Goal: Communication & Community: Ask a question

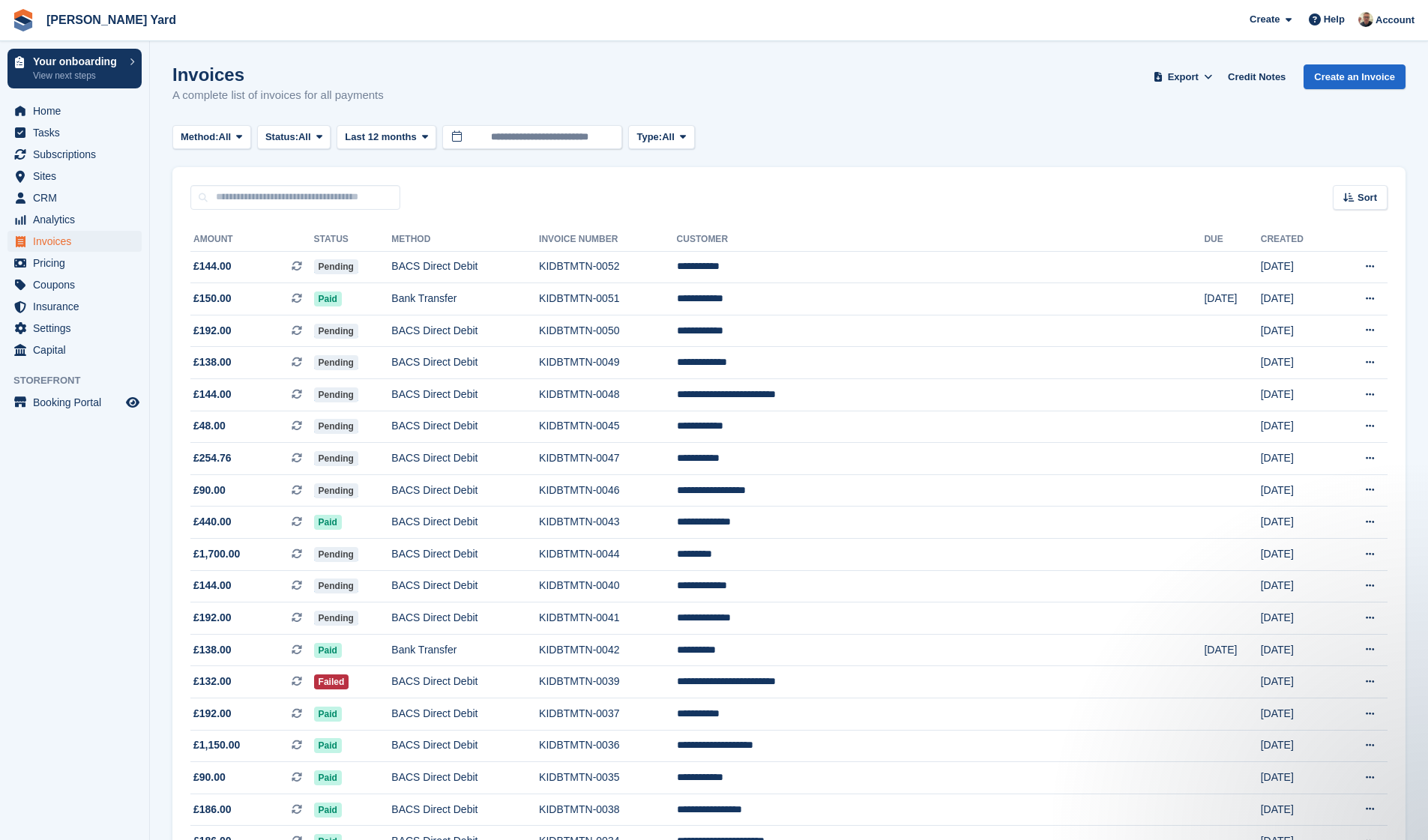
click at [87, 239] on span "Invoices" at bounding box center [77, 241] width 90 height 21
click at [1309, 25] on icon at bounding box center [1315, 19] width 12 height 12
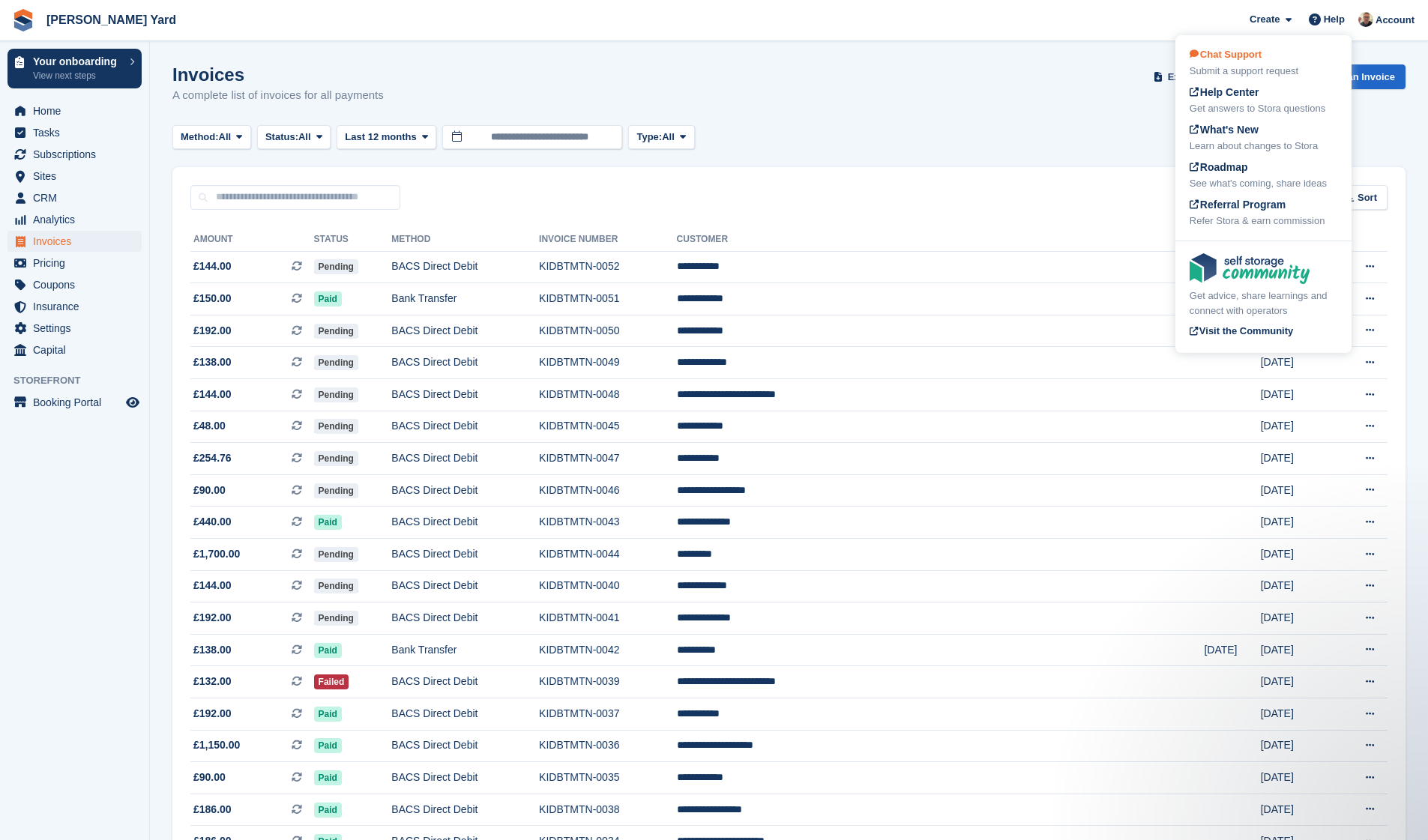
click at [1267, 48] on div "Chat Support Submit a support request" at bounding box center [1263, 62] width 148 height 31
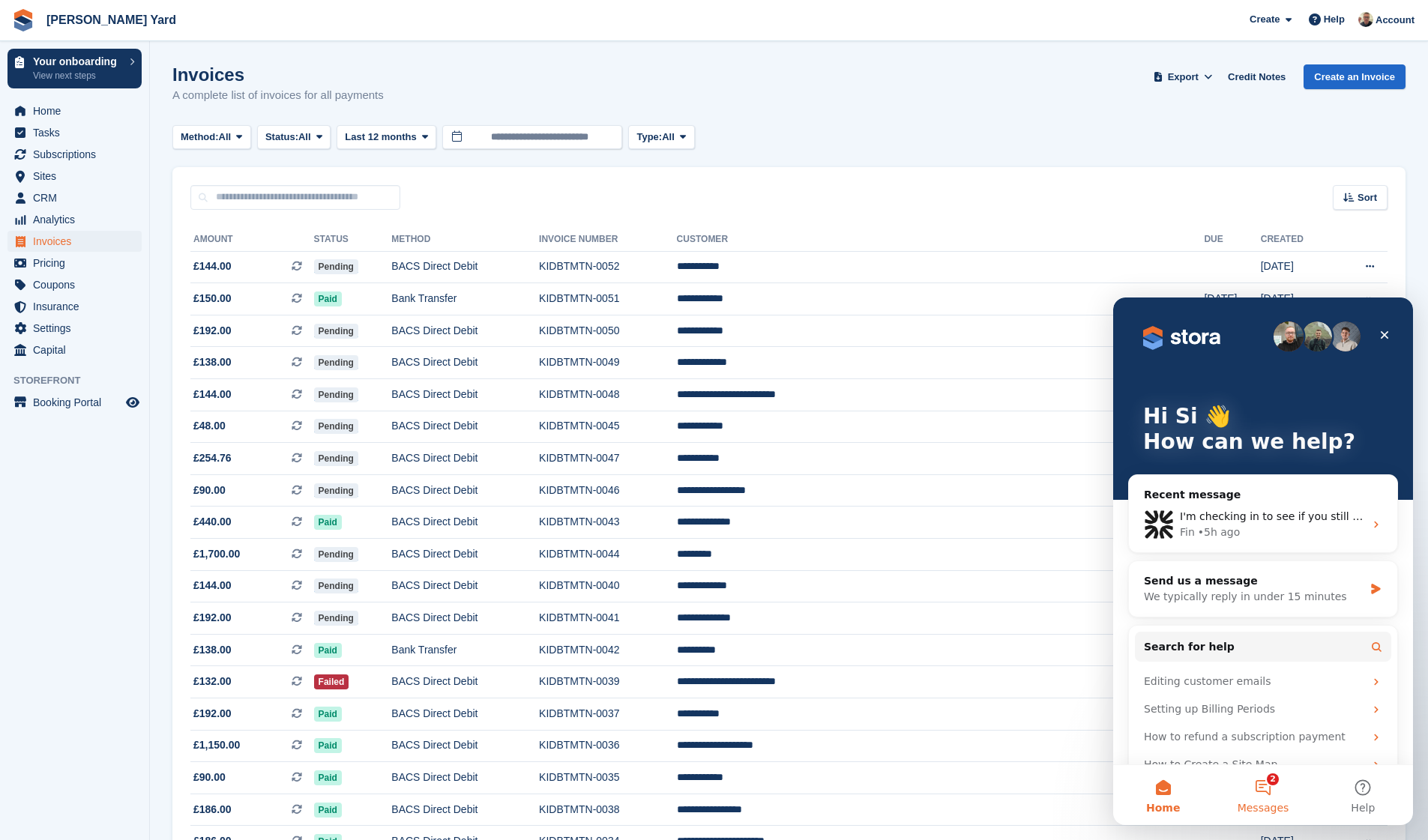
click at [1254, 790] on button "2 Messages" at bounding box center [1262, 795] width 100 height 60
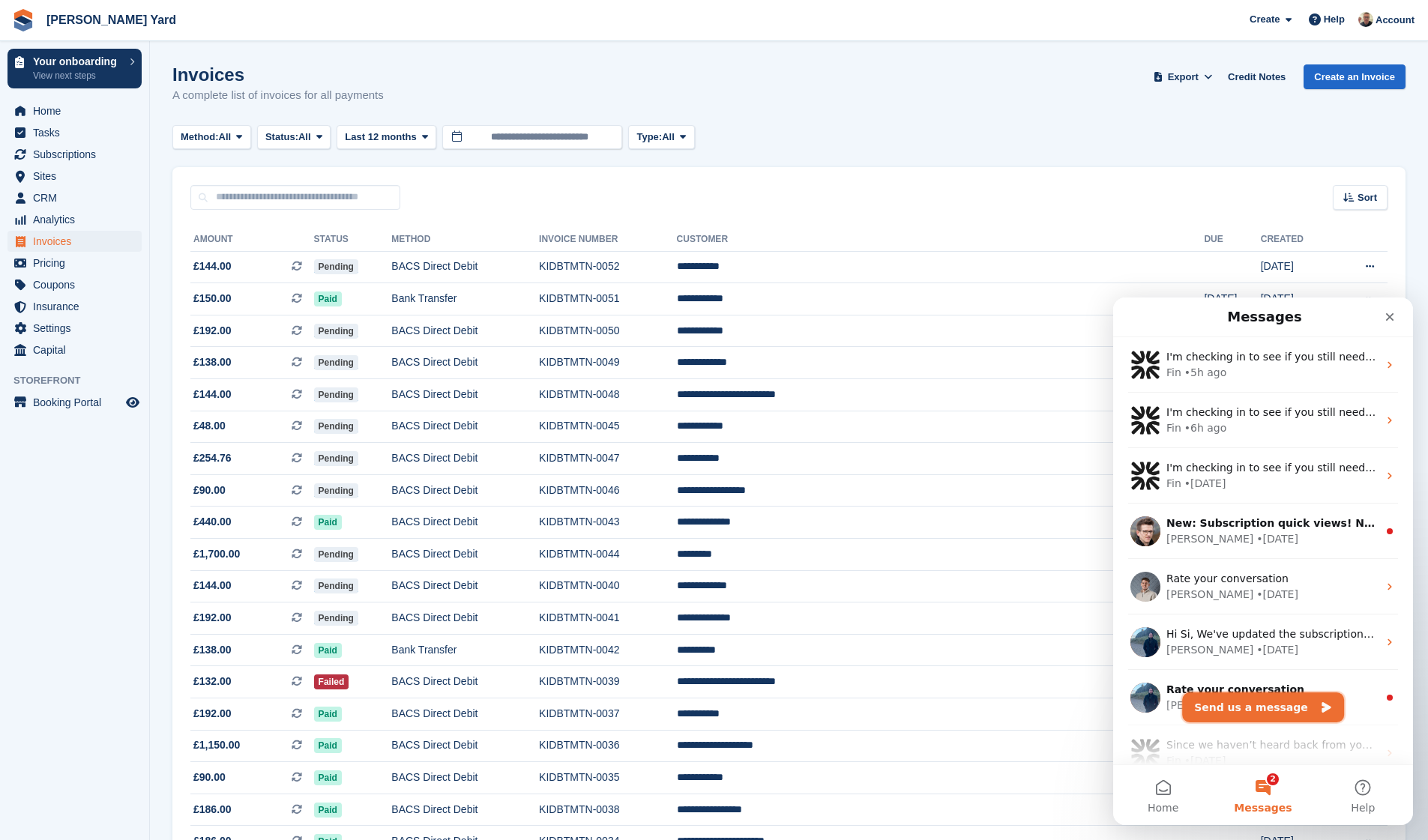
click at [1261, 712] on button "Send us a message" at bounding box center [1263, 707] width 162 height 30
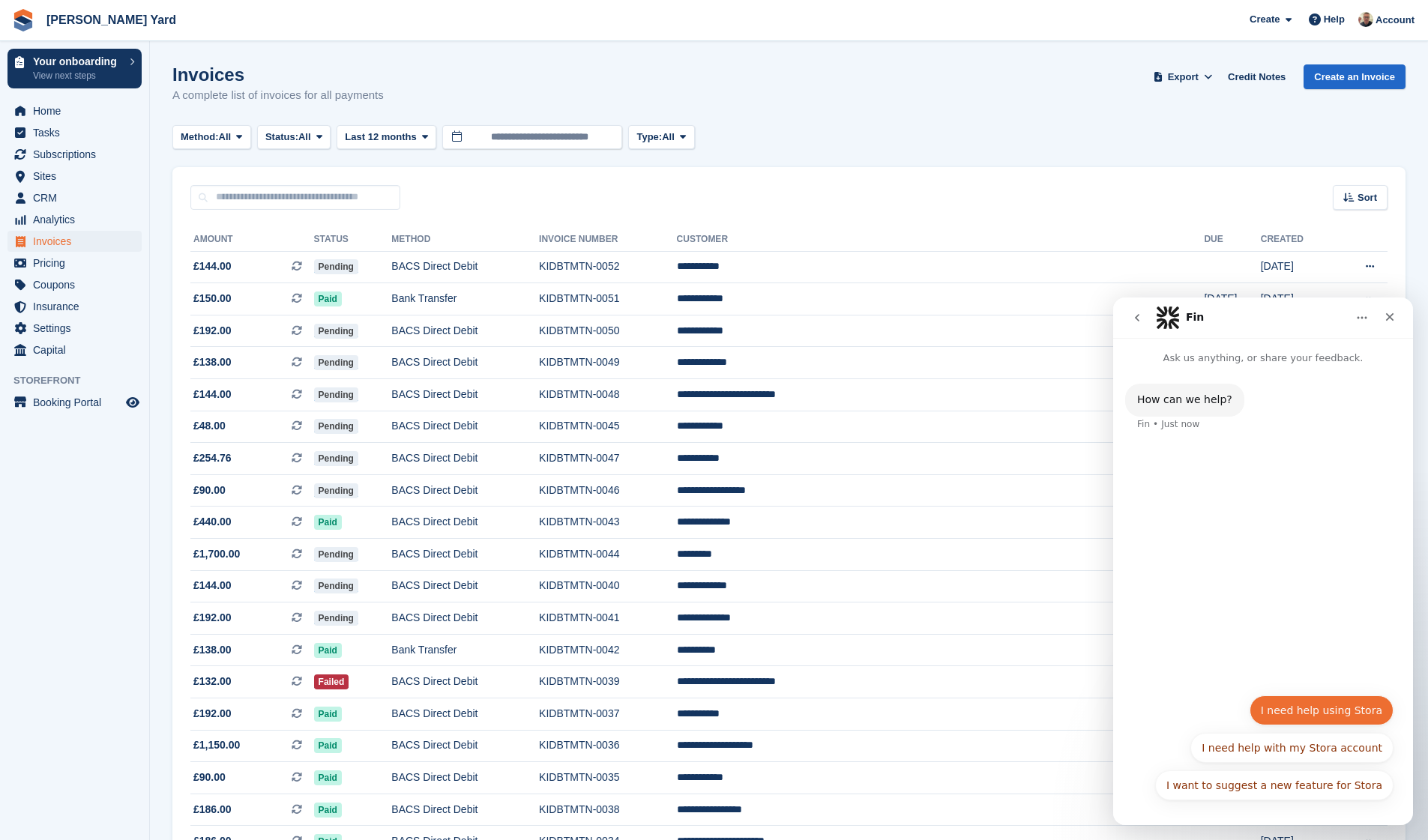
click at [1315, 713] on button "I need help using Stora" at bounding box center [1321, 711] width 144 height 30
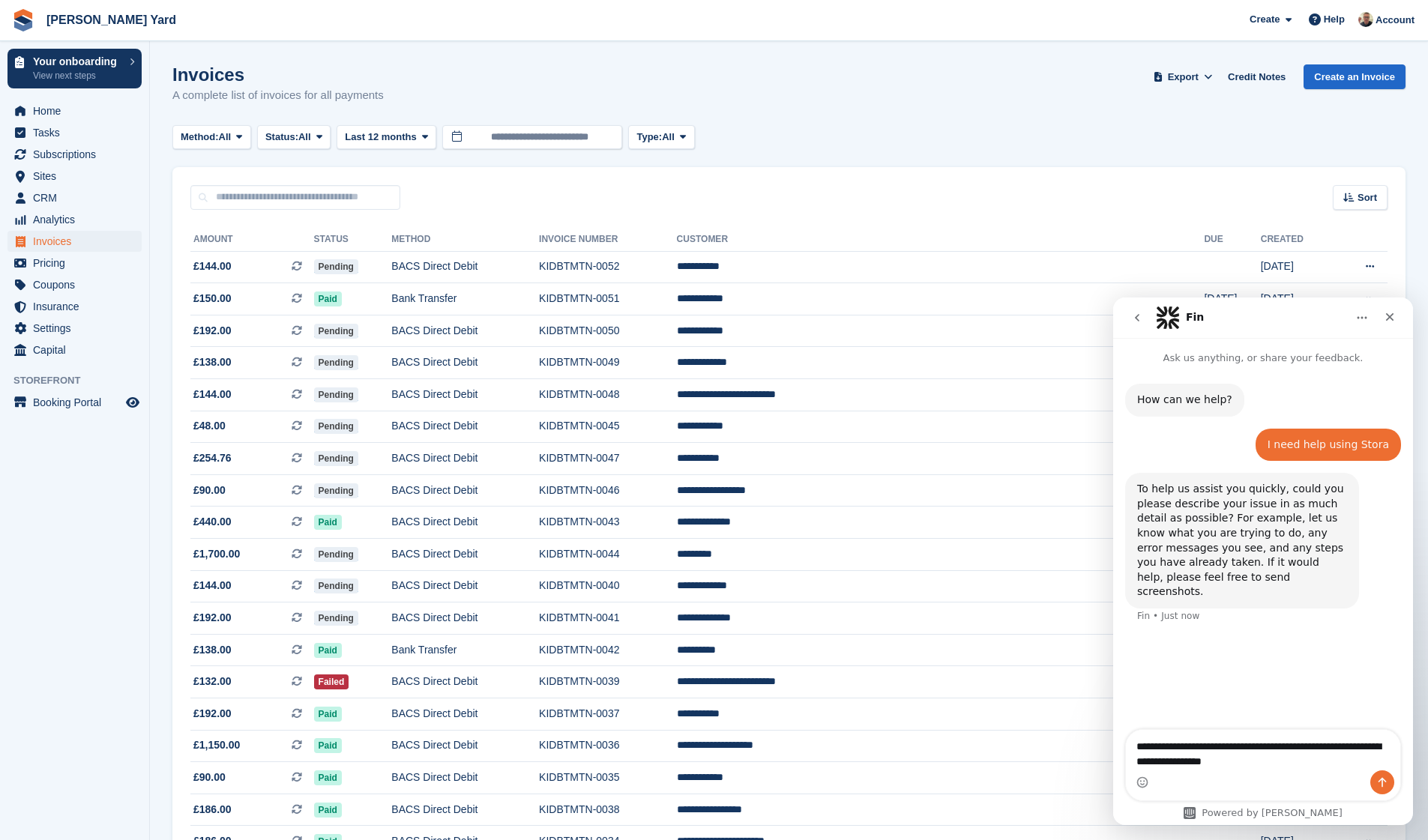
type textarea "**********"
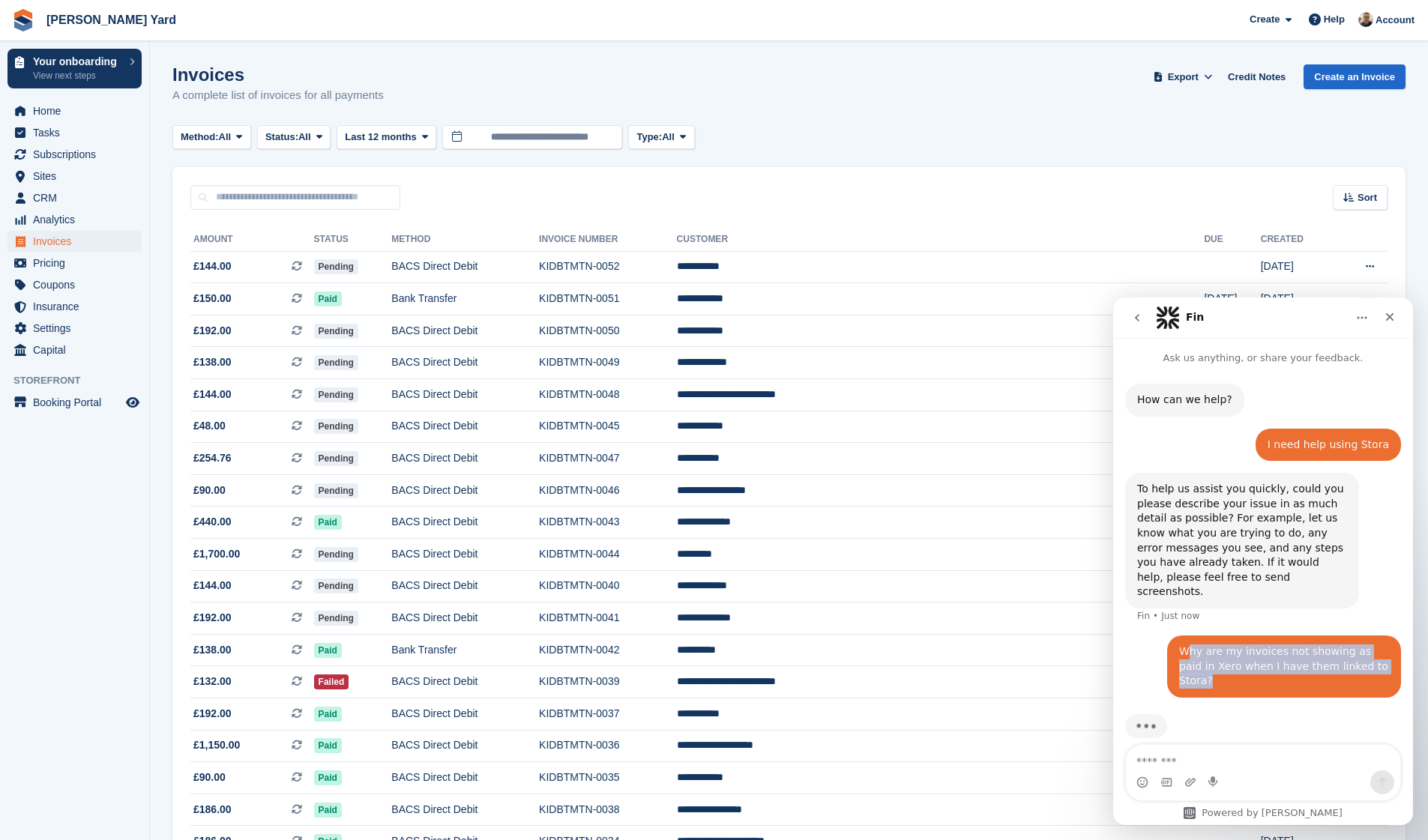
drag, startPoint x: 1373, startPoint y: 646, endPoint x: 1188, endPoint y: 627, distance: 186.0
click at [1188, 644] on div "Why are my invoices not showing as paid in Xero when I have them linked to Stor…" at bounding box center [1284, 666] width 210 height 45
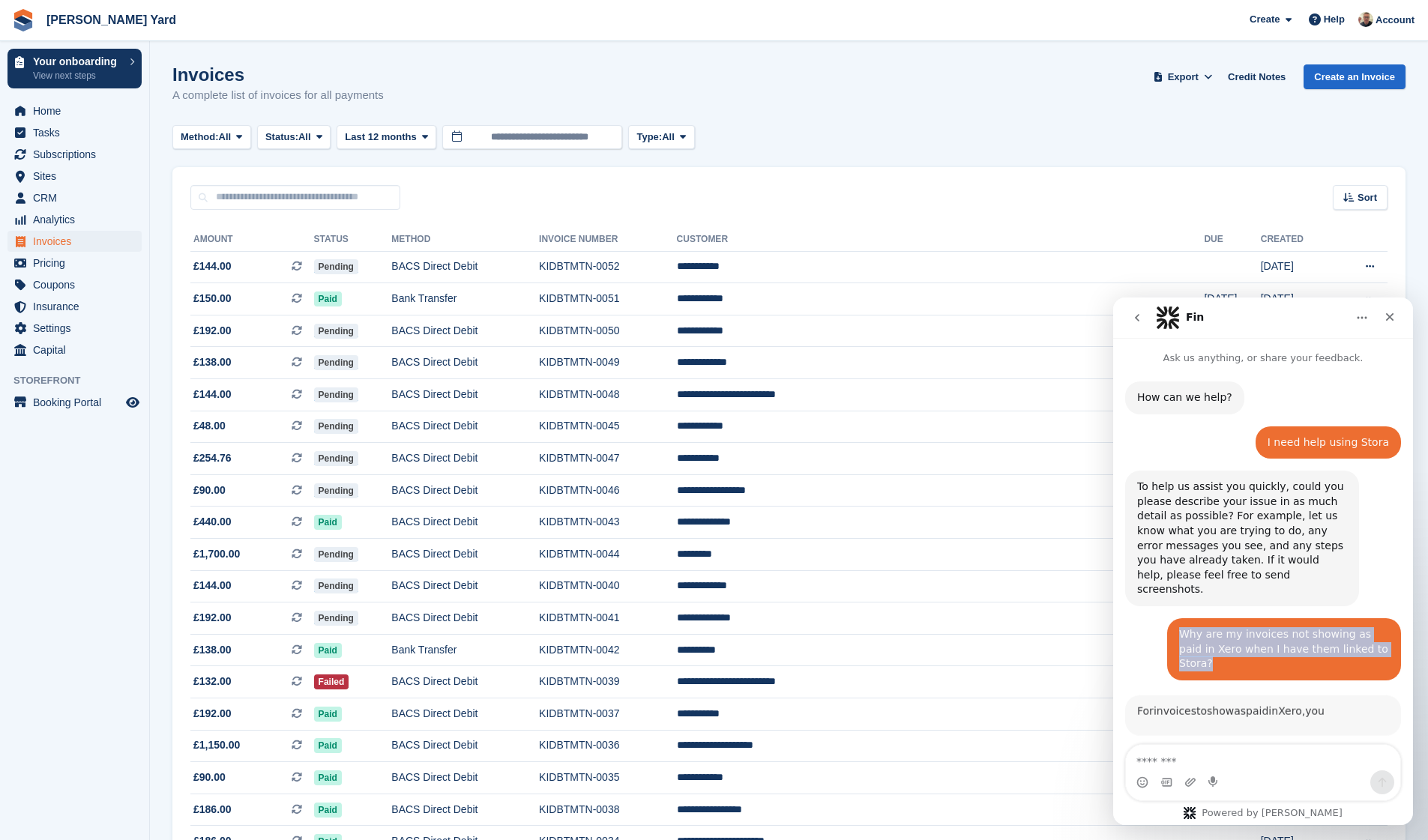
drag, startPoint x: 1183, startPoint y: 630, endPoint x: 1393, endPoint y: 648, distance: 210.8
click at [1393, 648] on div "How can we help? Fin • Just now I need help using Stora Si • Just now To help u…" at bounding box center [1262, 687] width 300 height 648
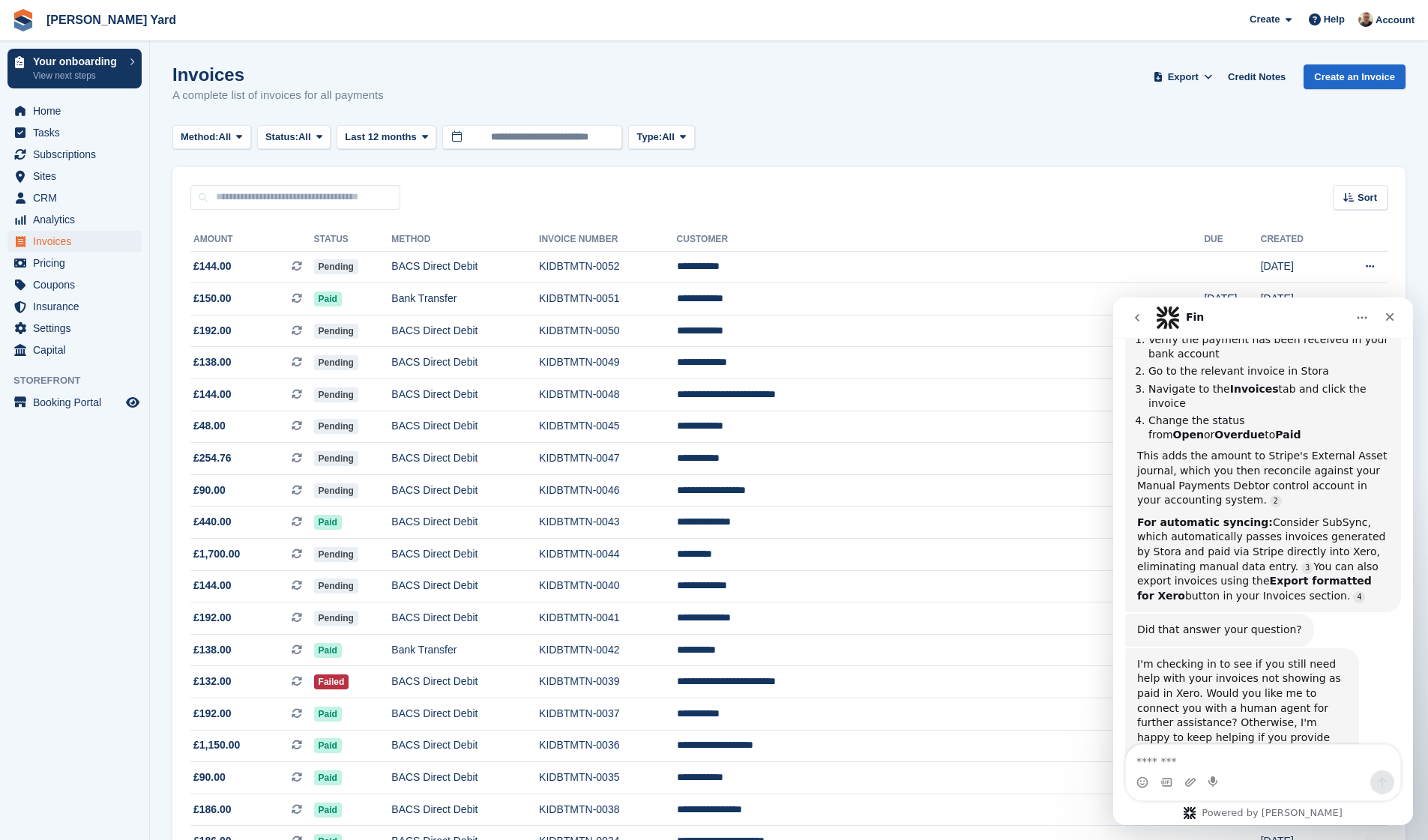
scroll to position [454, 0]
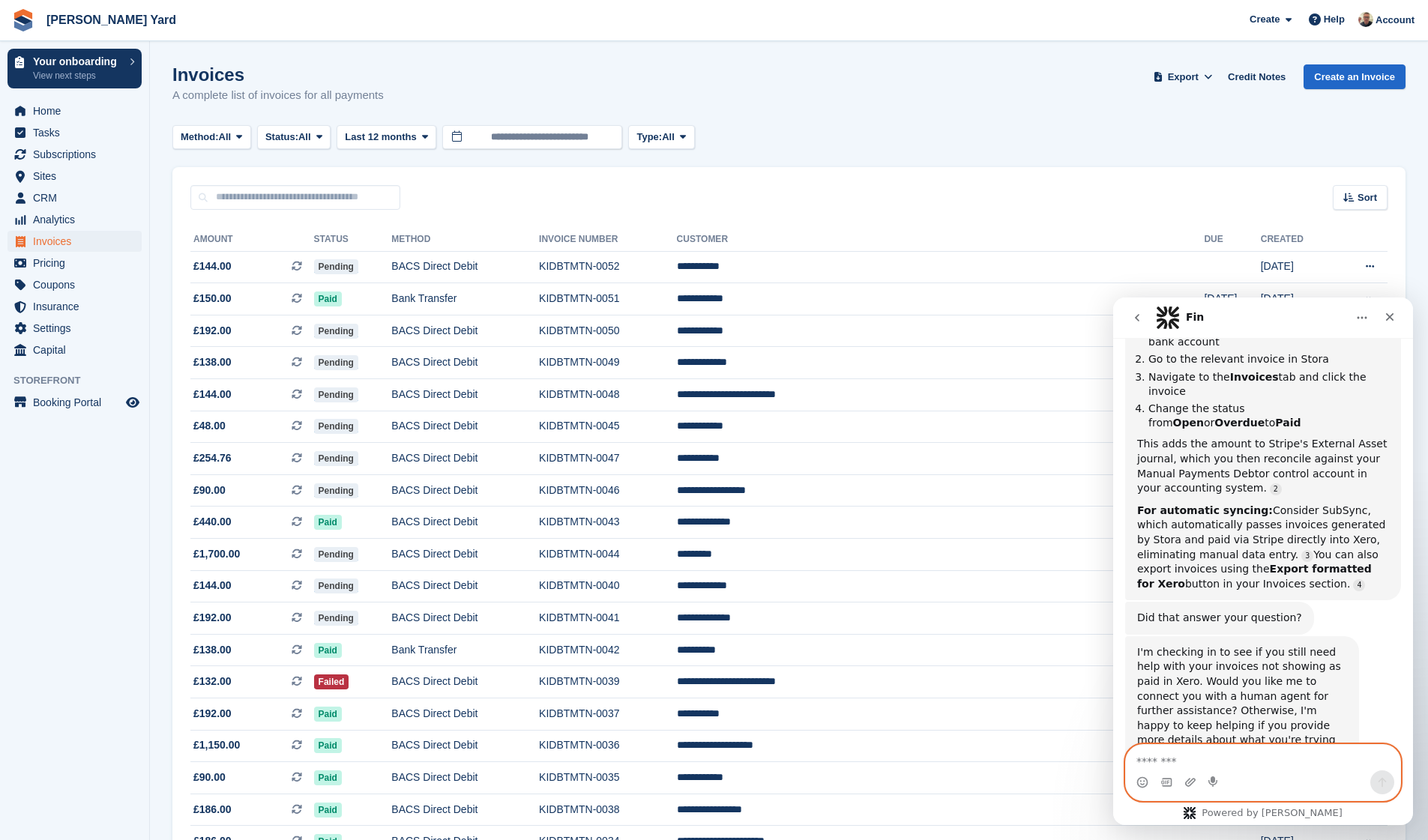
click at [1234, 766] on textarea "Message…" at bounding box center [1263, 758] width 274 height 25
type textarea "**********"
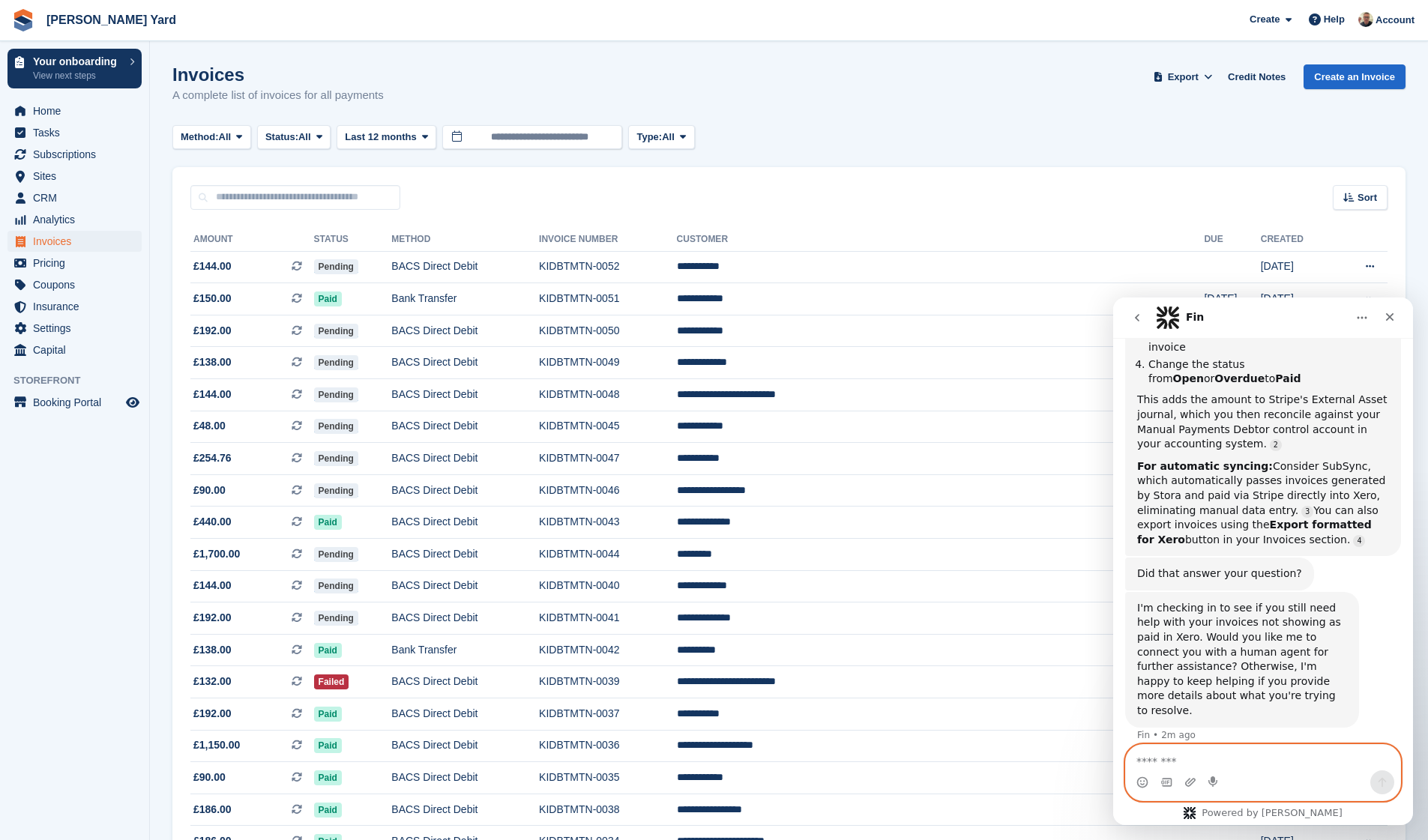
scroll to position [547, 0]
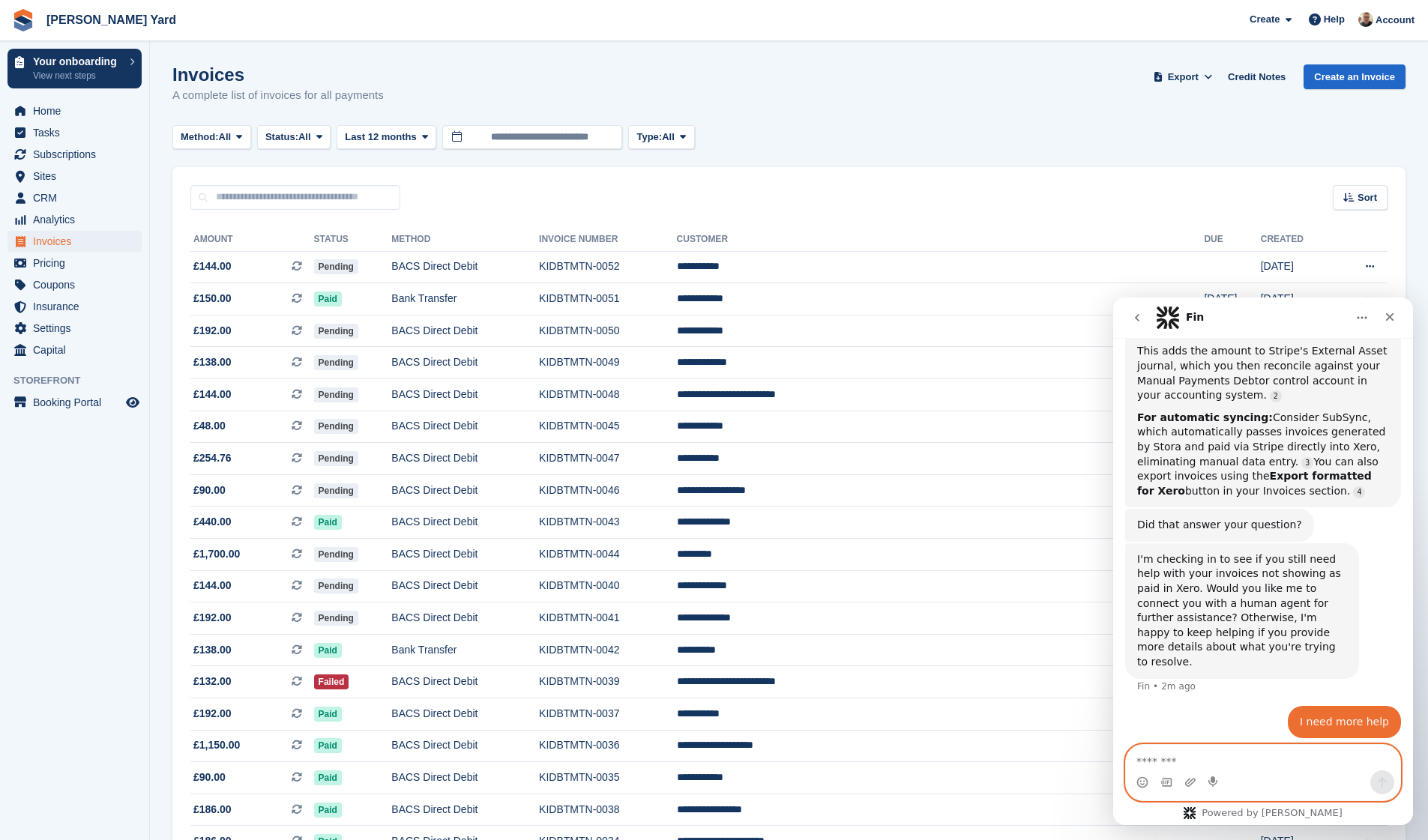
click at [1314, 757] on textarea "Message…" at bounding box center [1263, 758] width 274 height 25
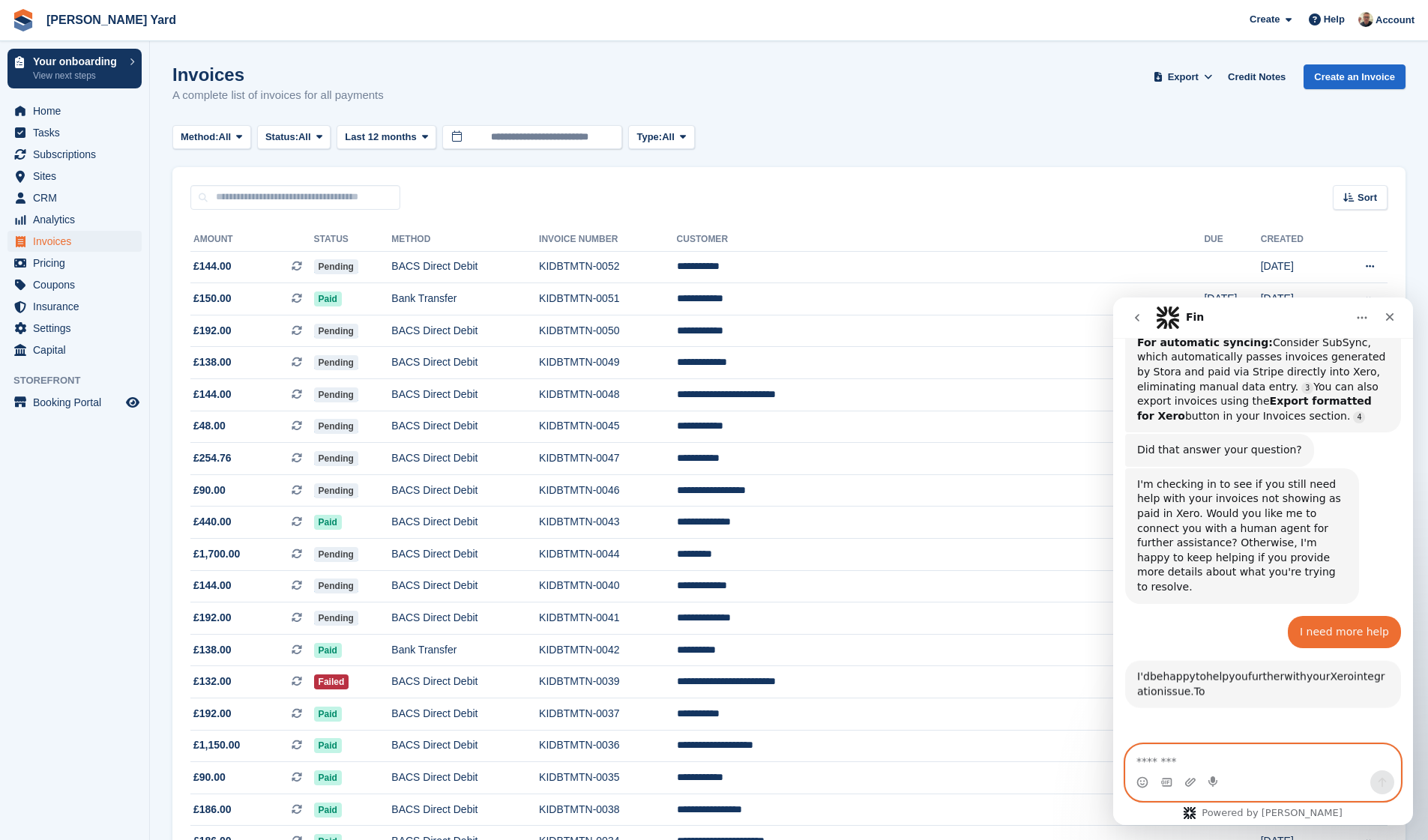
scroll to position [845, 0]
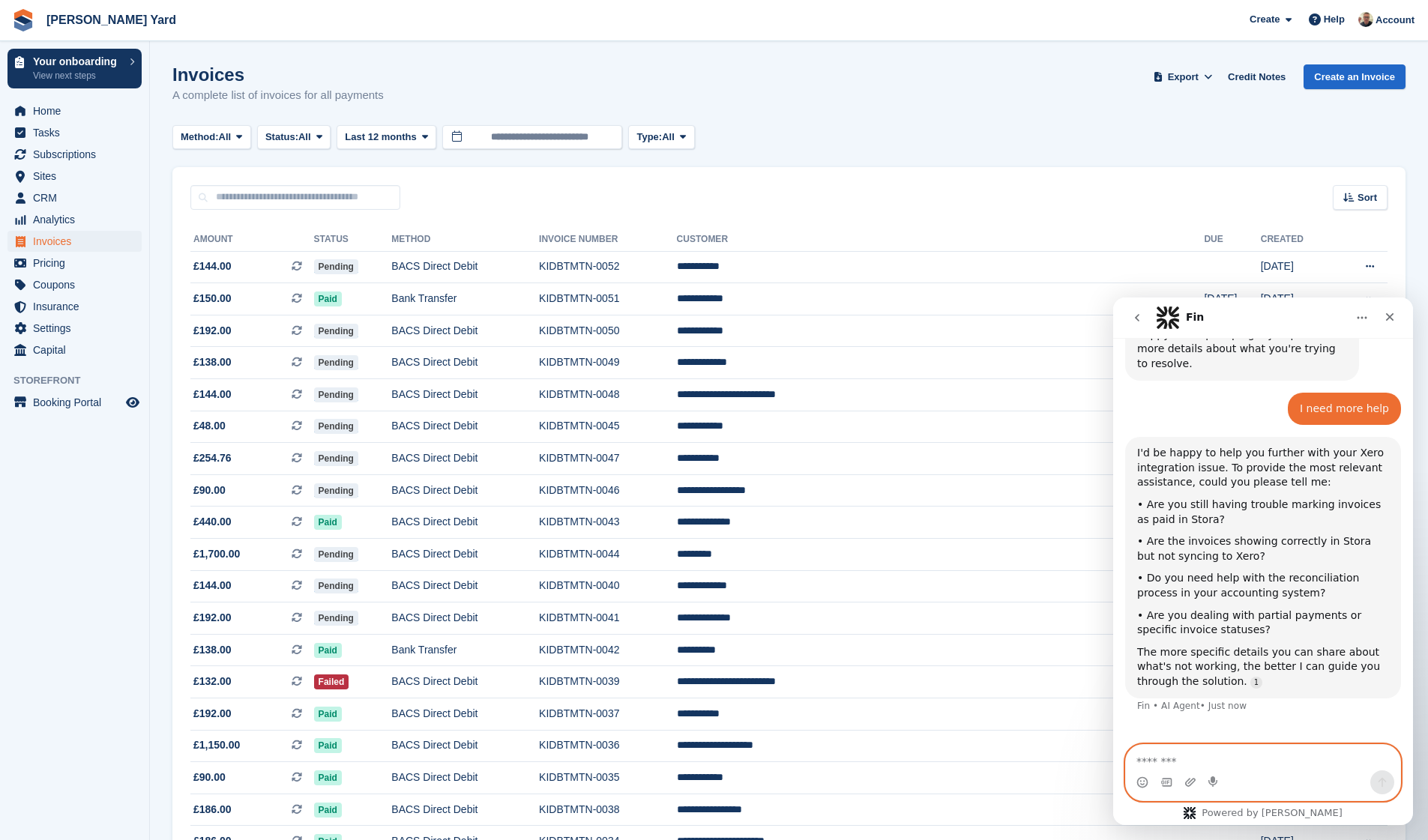
click at [1227, 750] on textarea "Message…" at bounding box center [1263, 758] width 274 height 25
type textarea "*"
drag, startPoint x: 1251, startPoint y: 764, endPoint x: 1104, endPoint y: 761, distance: 147.0
click at [1113, 761] on html "Fin Ask us anything, or share your feedback. How can we help? Fin • 8m ago I ne…" at bounding box center [1262, 561] width 300 height 528
paste textarea "**********"
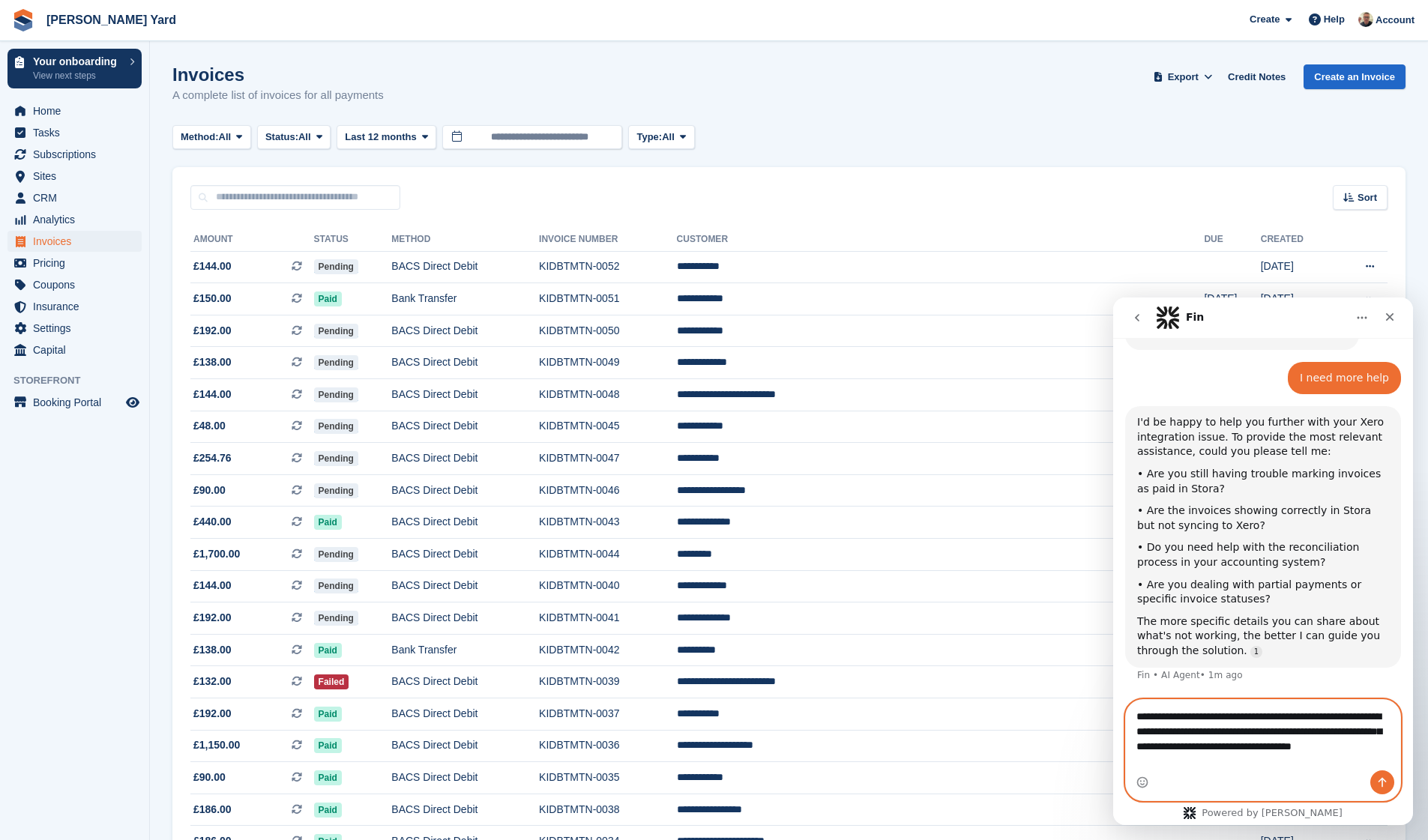
type textarea "**********"
click at [1383, 785] on icon "Send a message…" at bounding box center [1382, 782] width 12 height 12
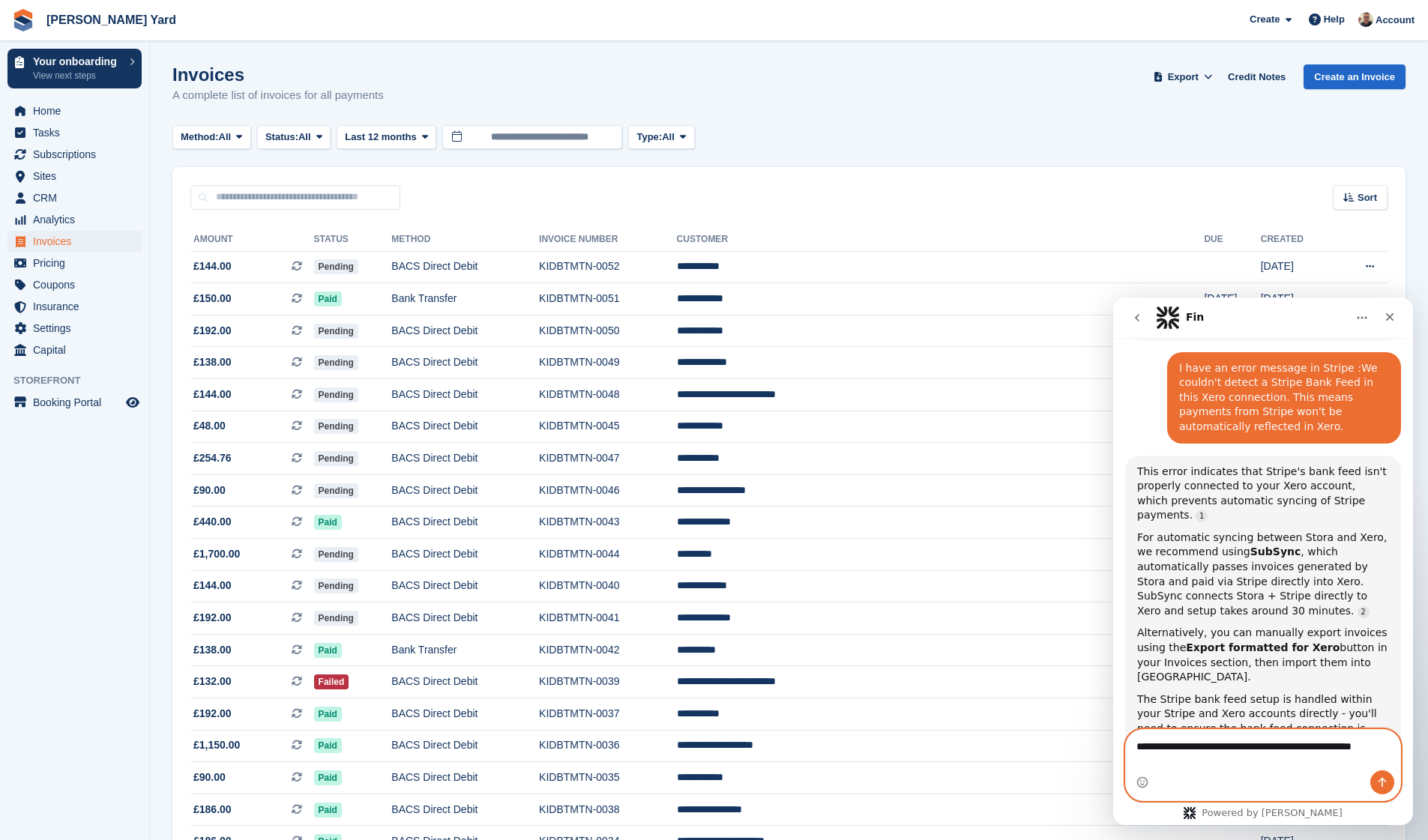
scroll to position [1218, 0]
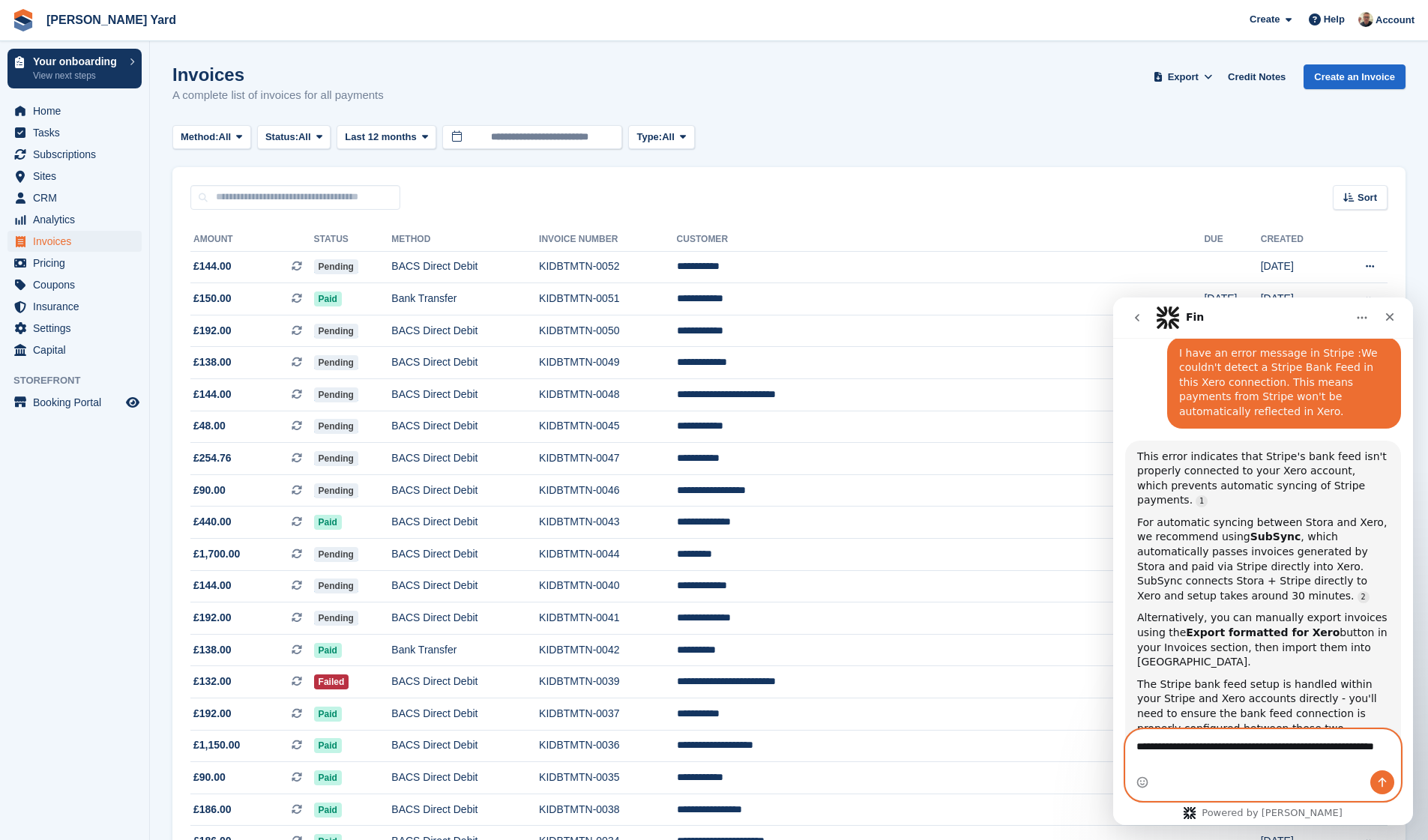
type textarea "**********"
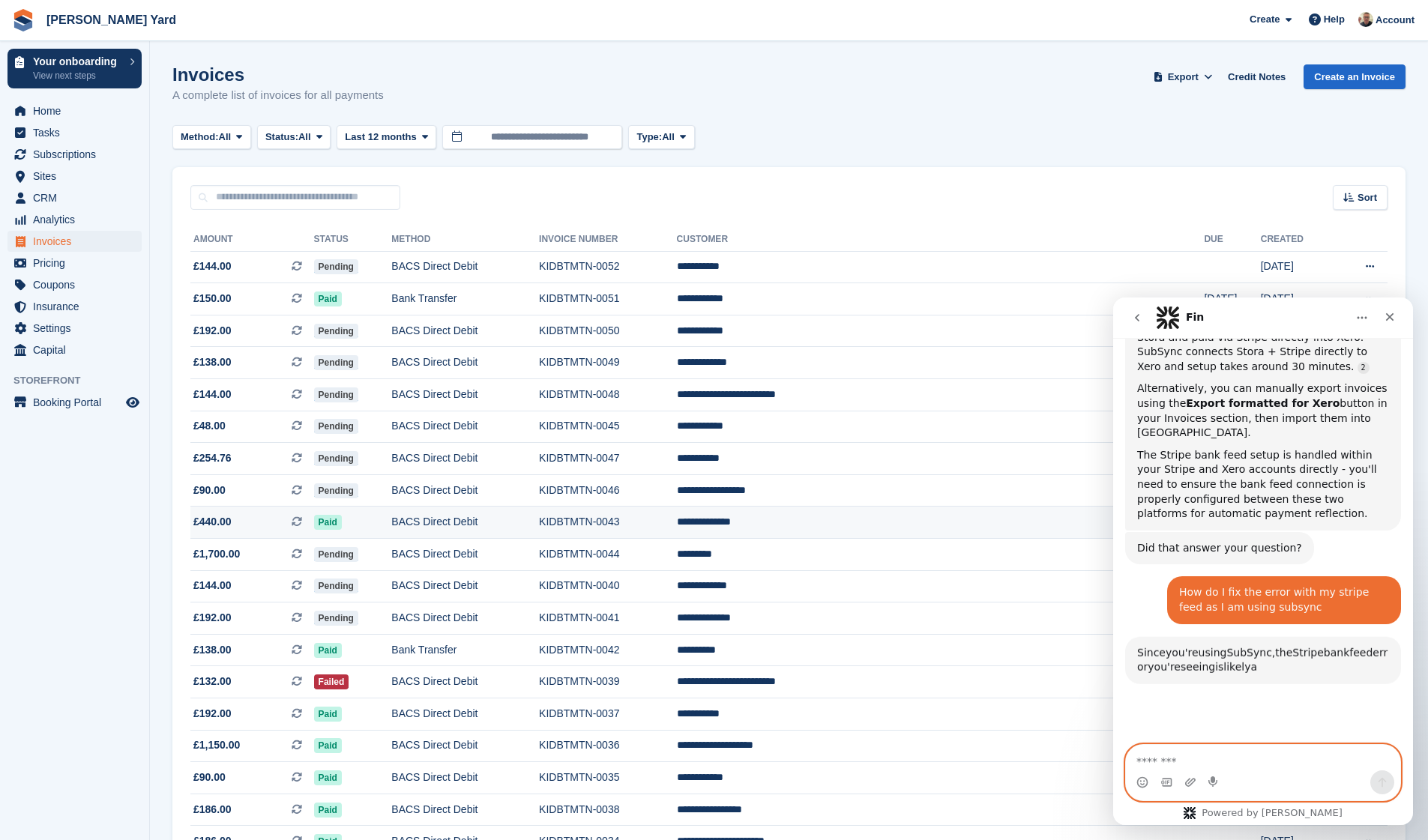
scroll to position [1594, 0]
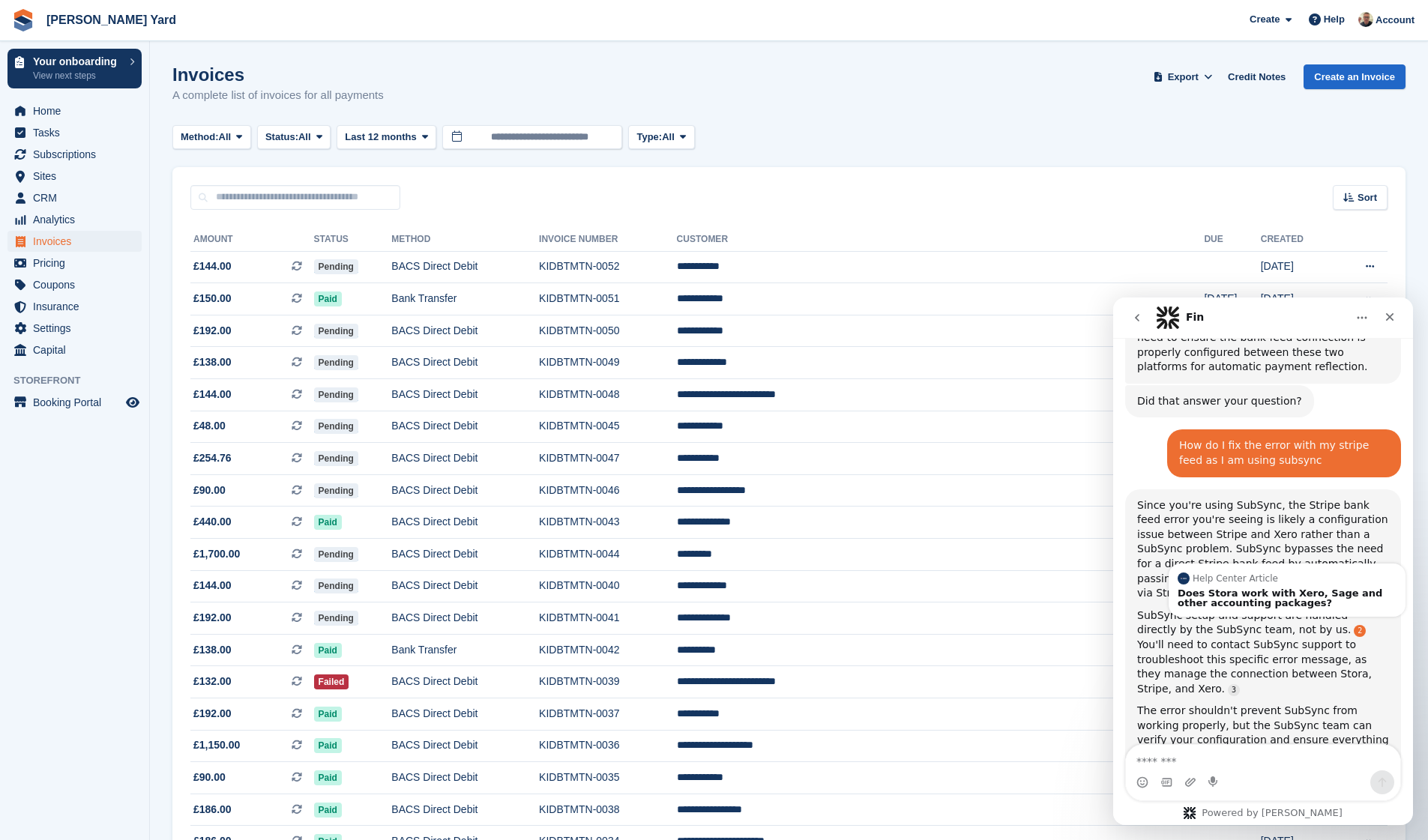
click at [1354, 625] on link "Source reference 4853198:" at bounding box center [1360, 631] width 12 height 12
click at [1263, 588] on div "Does Stora work with Xero, Sage and other accounting packages?" at bounding box center [1287, 597] width 219 height 19
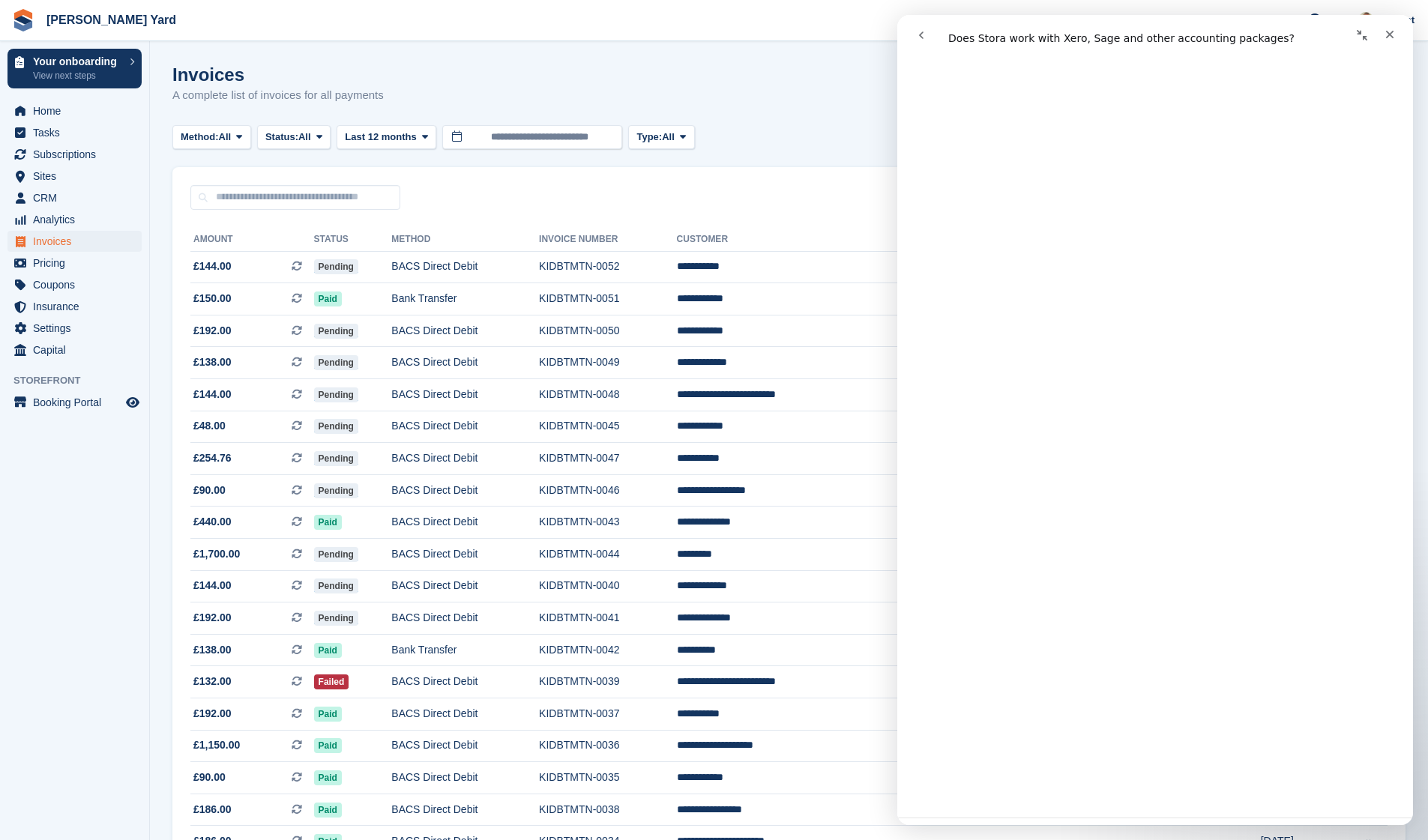
scroll to position [256, 0]
click at [1388, 45] on div "Close" at bounding box center [1389, 34] width 27 height 27
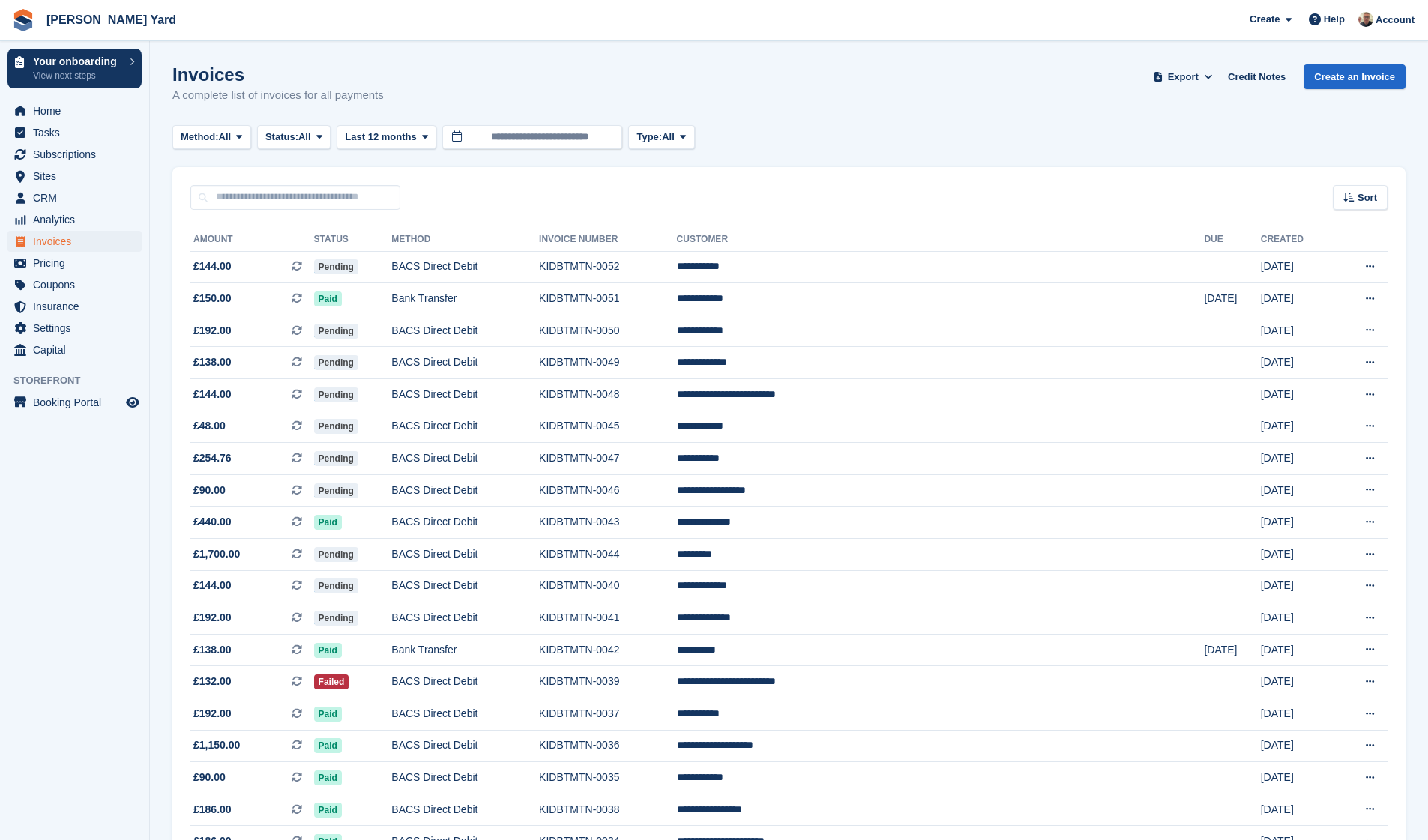
scroll to position [0, 0]
click at [1329, 32] on div "Create Subscription Invoice Contact Deal Discount Page Help Chat Support Submit…" at bounding box center [1332, 20] width 179 height 26
click at [1328, 29] on div "Help" at bounding box center [1326, 19] width 50 height 24
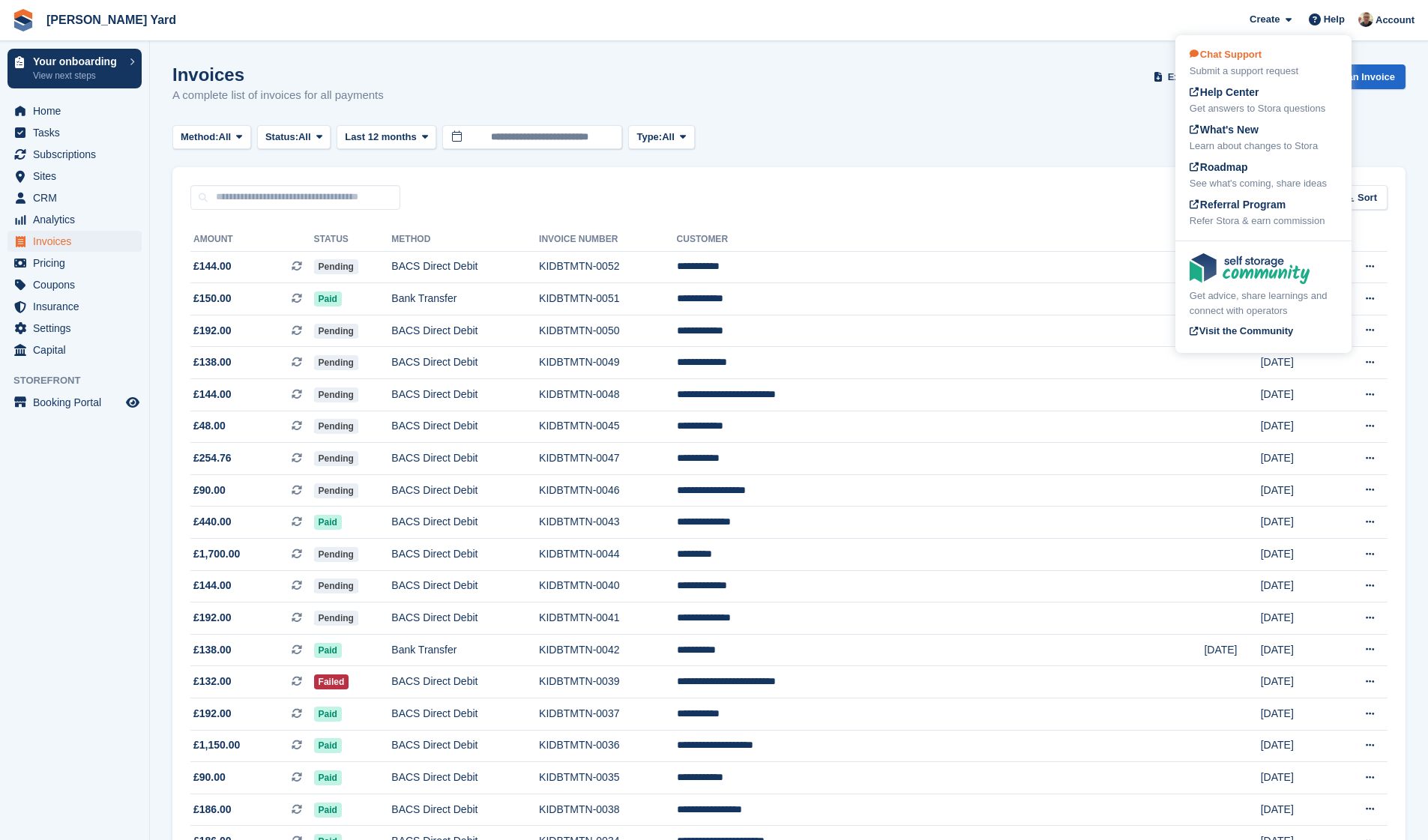
click at [1267, 74] on div "Submit a support request" at bounding box center [1263, 71] width 148 height 15
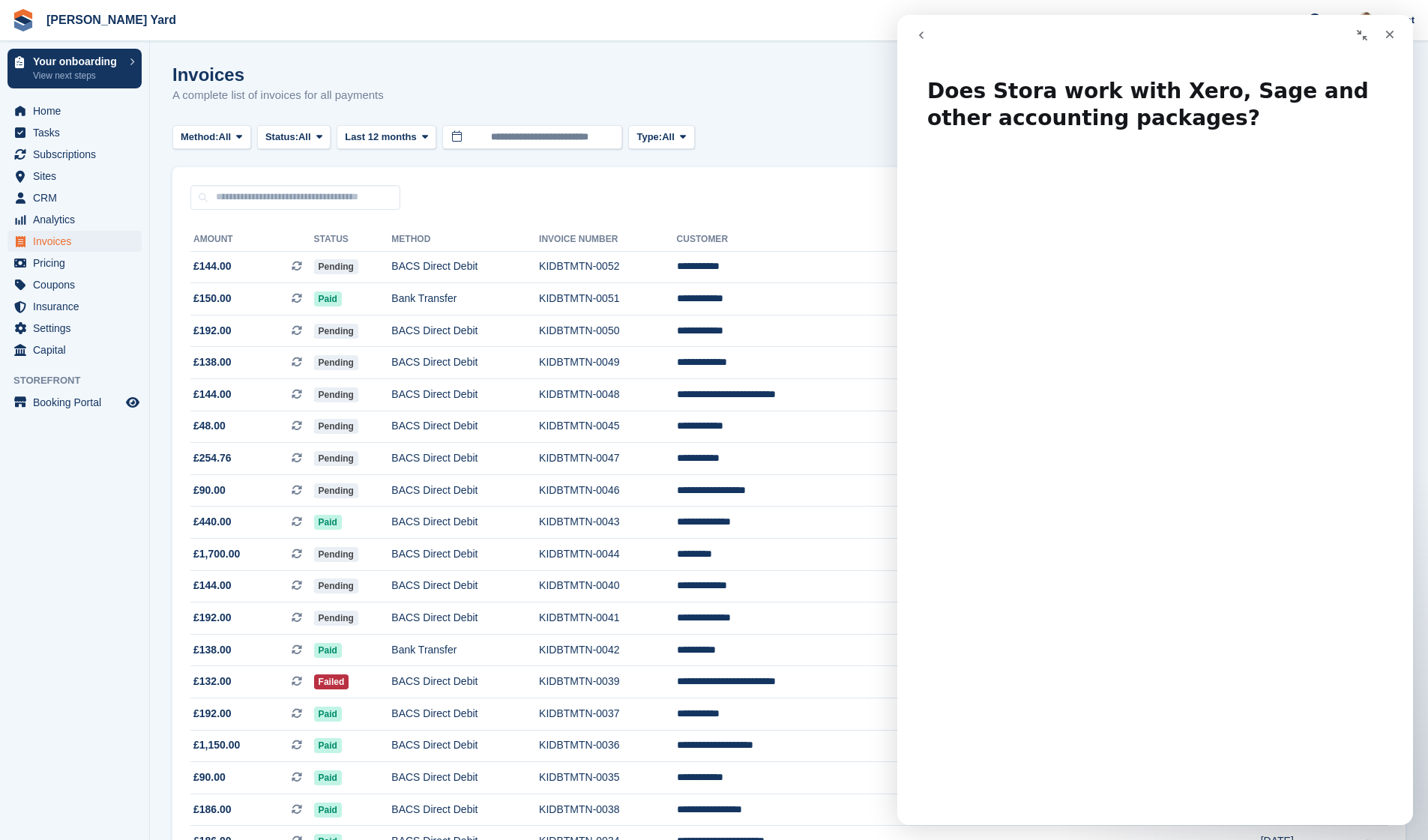
click at [925, 36] on icon "go back" at bounding box center [921, 35] width 12 height 12
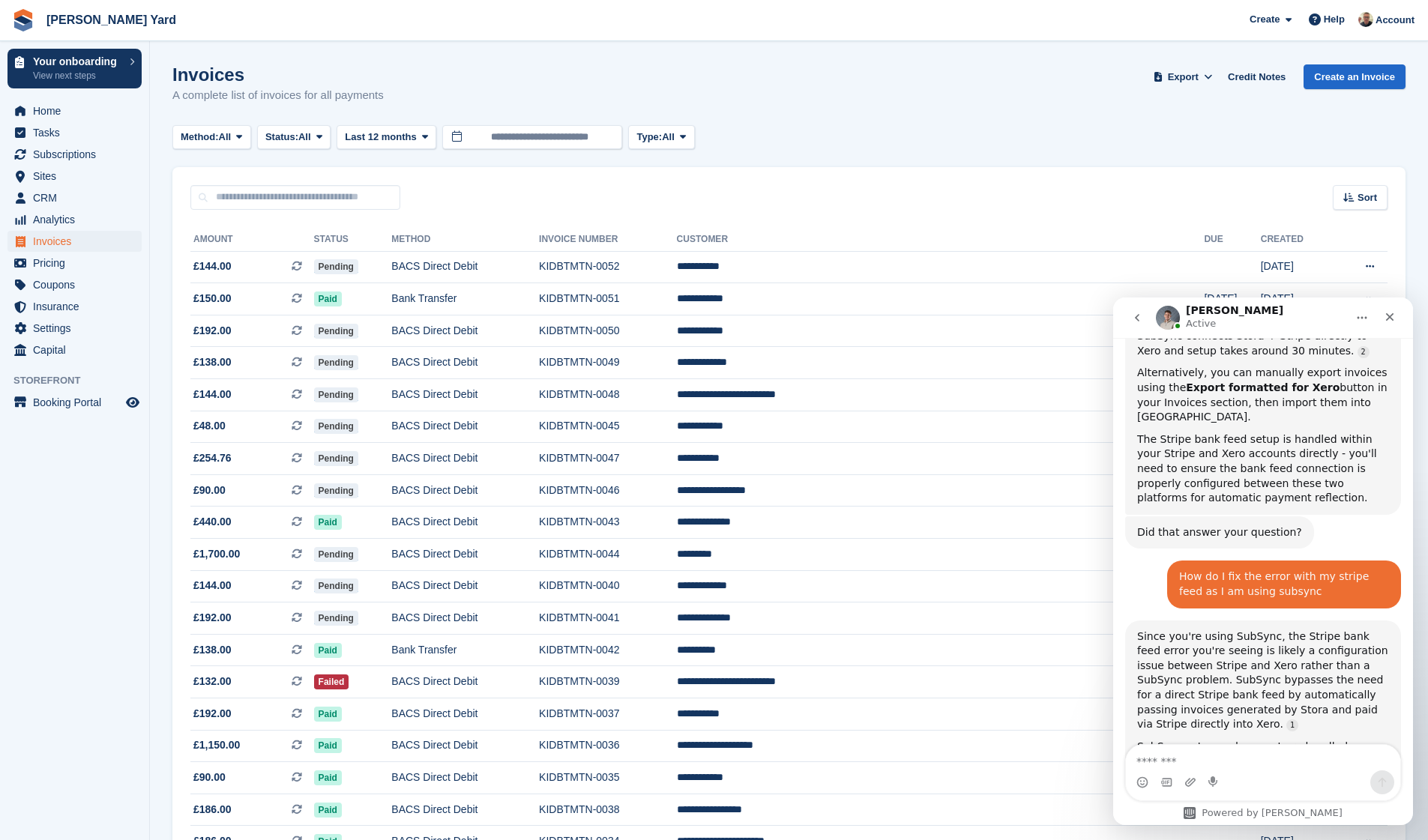
scroll to position [1740, 0]
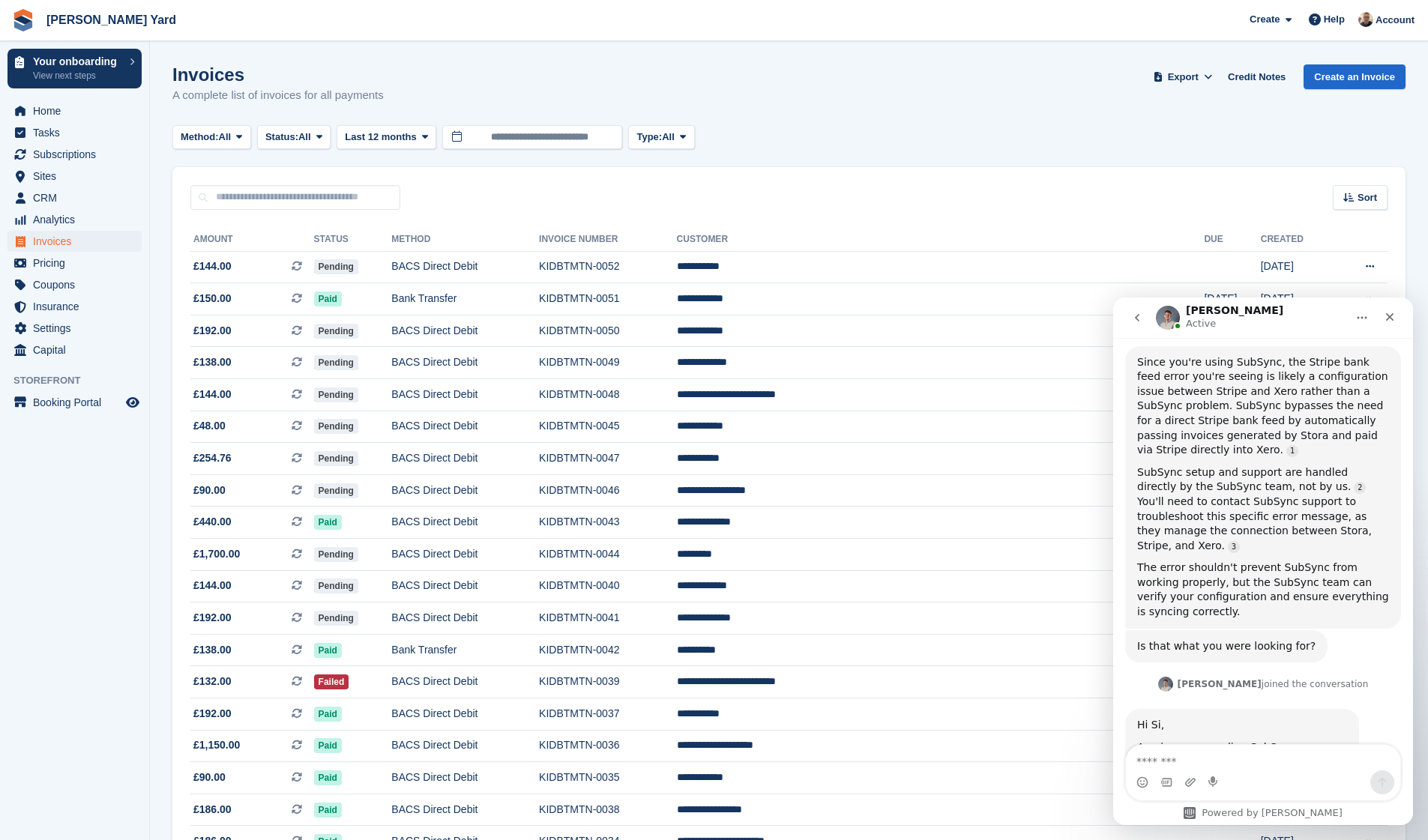
click at [1226, 814] on link "[EMAIL_ADDRESS][DOMAIN_NAME]" at bounding box center [1240, 820] width 184 height 12
click at [1162, 763] on textarea "Message…" at bounding box center [1263, 758] width 274 height 25
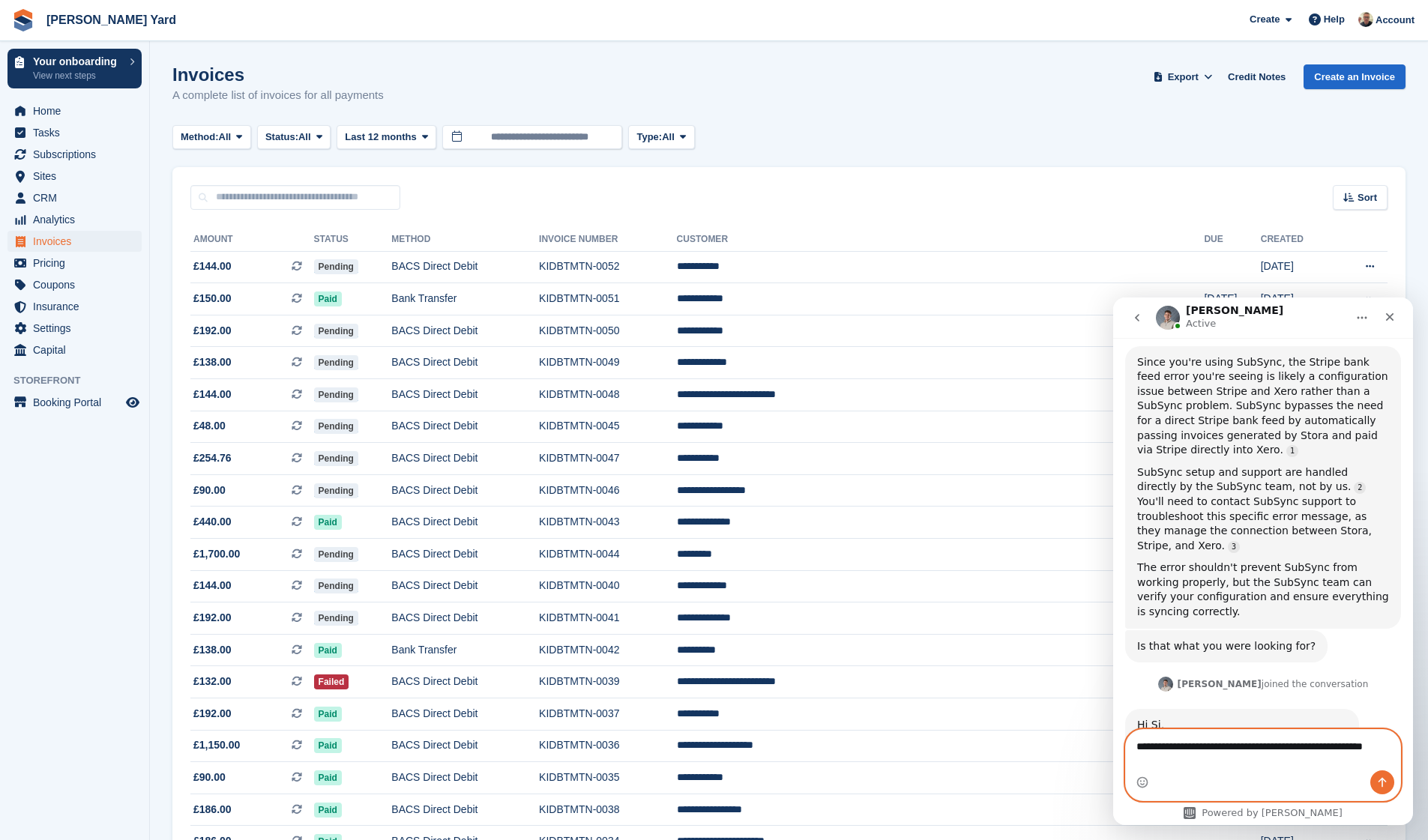
scroll to position [1755, 0]
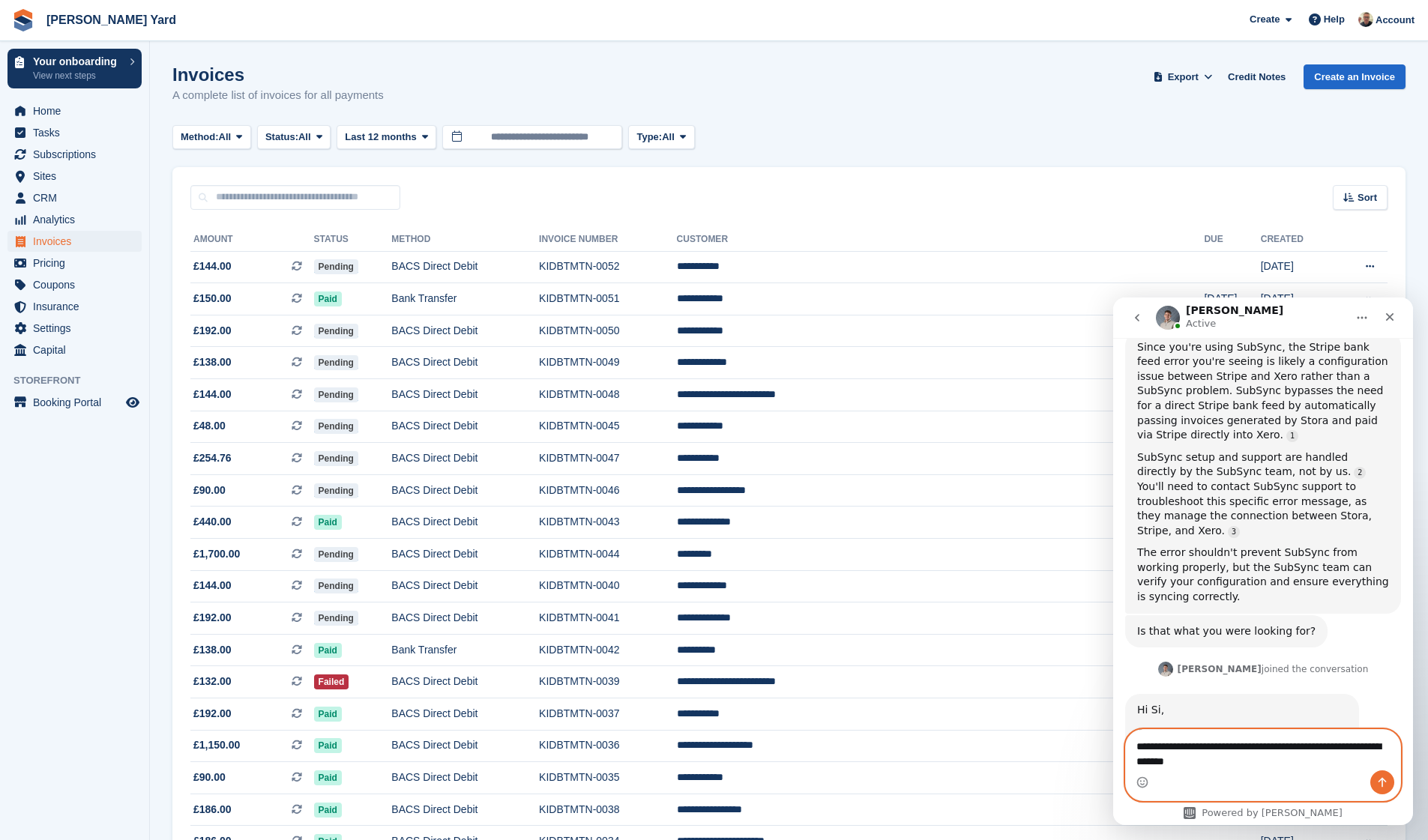
type textarea "**********"
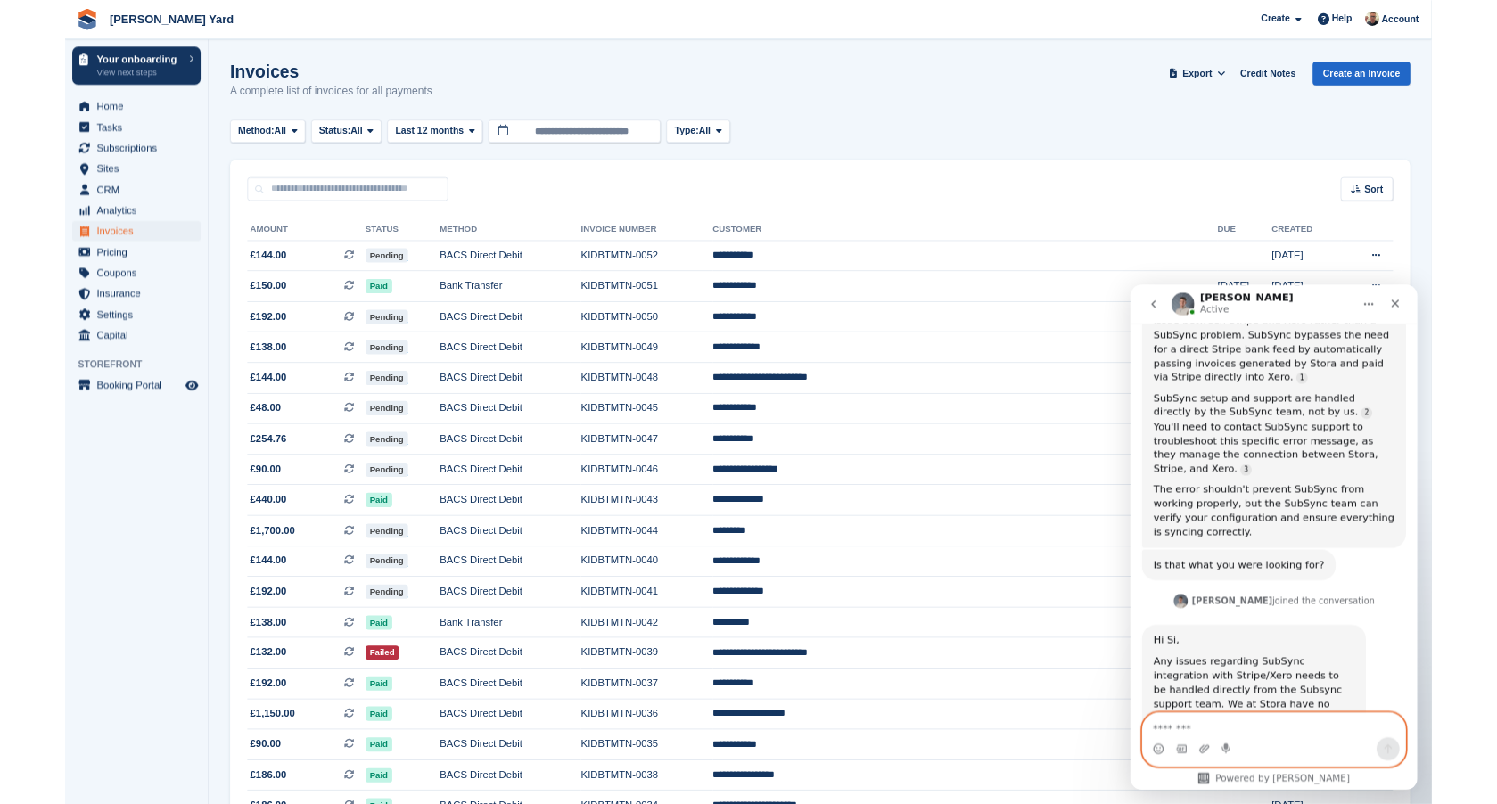
scroll to position [2141, 0]
